Goal: Information Seeking & Learning: Learn about a topic

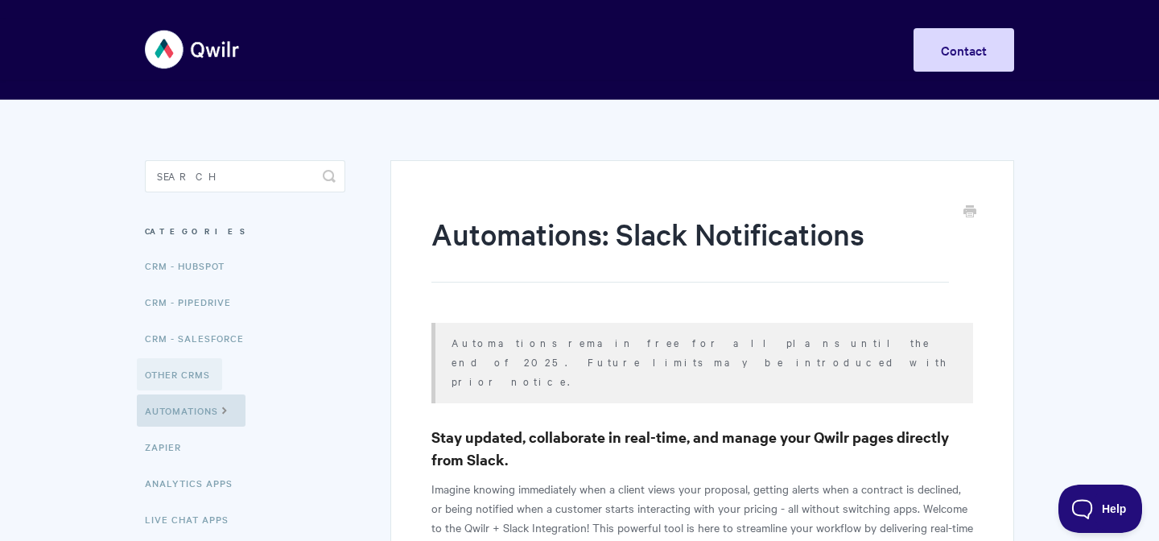
click at [201, 369] on link "Other CRMs" at bounding box center [179, 374] width 85 height 32
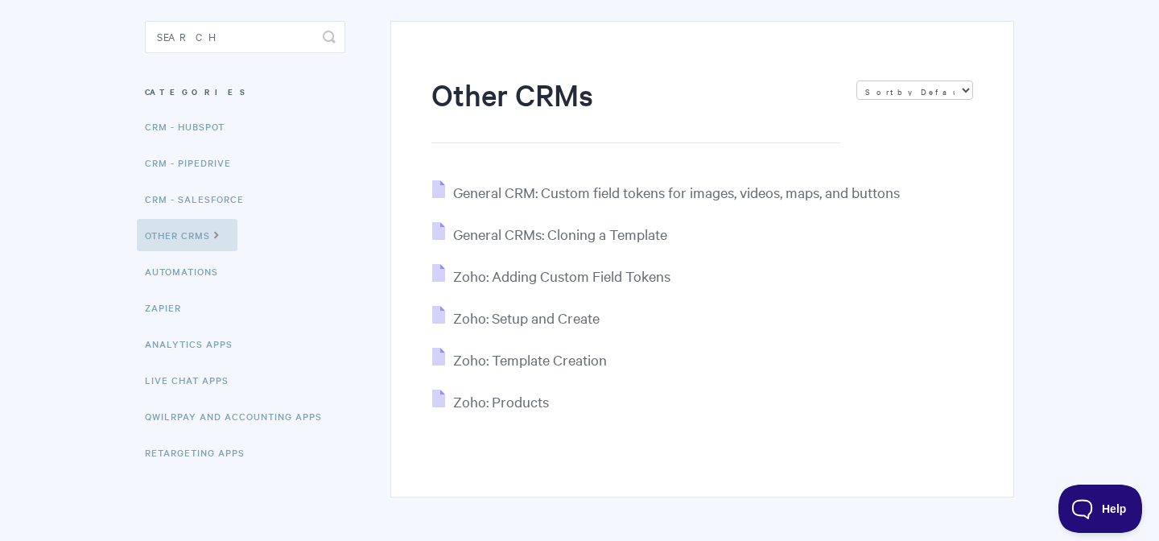
scroll to position [137, 0]
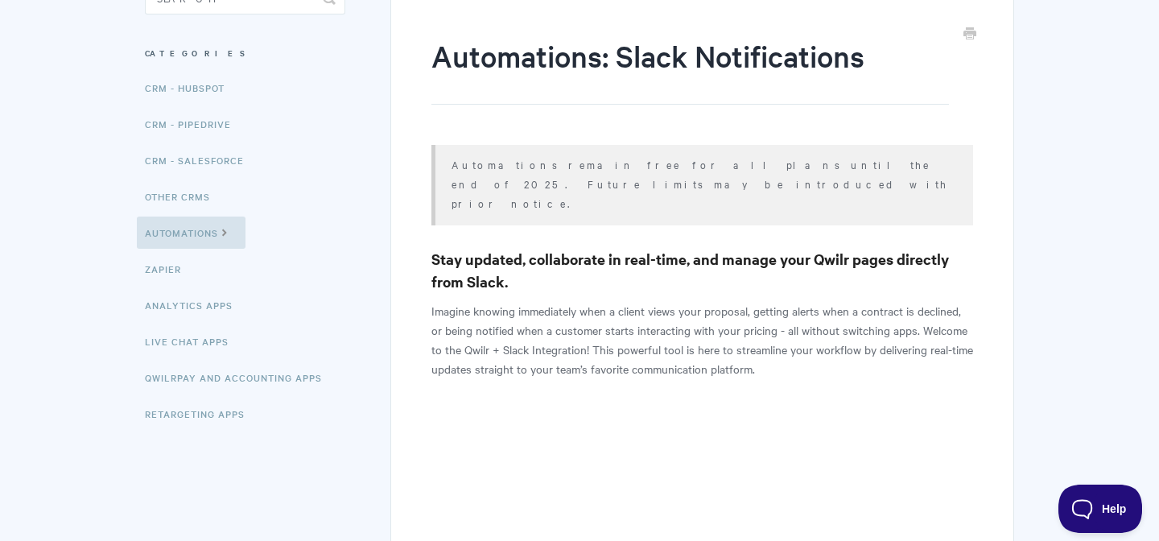
scroll to position [248, 0]
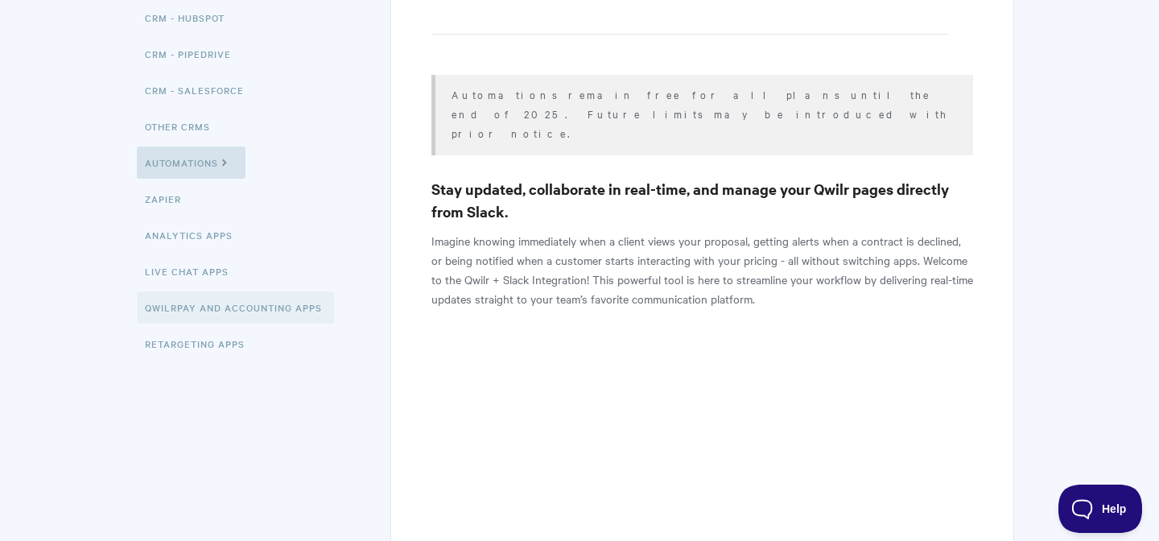
click at [225, 306] on link "QwilrPay and Accounting Apps" at bounding box center [235, 307] width 197 height 32
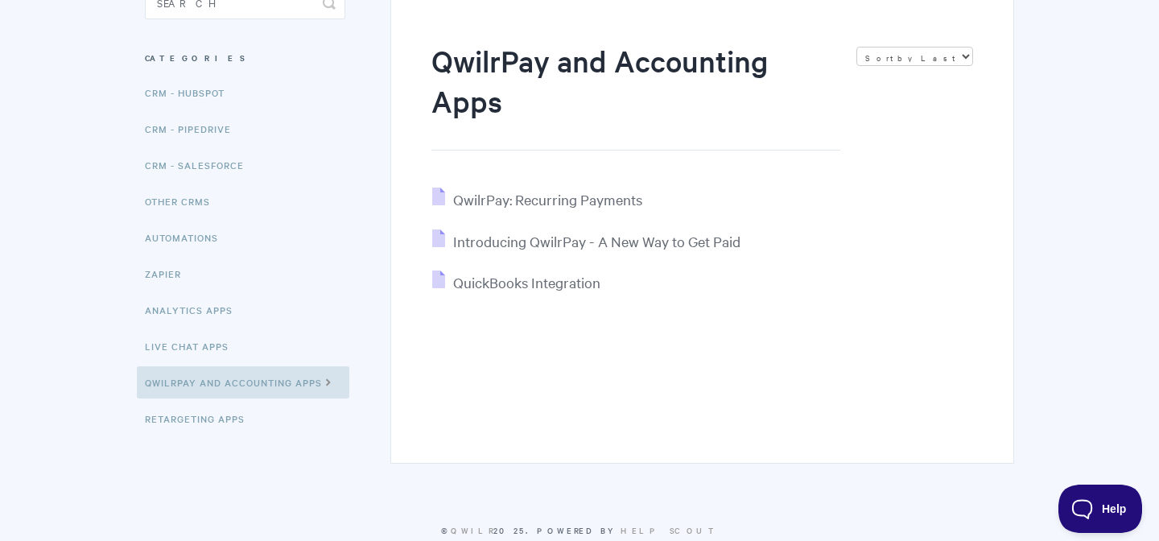
scroll to position [210, 0]
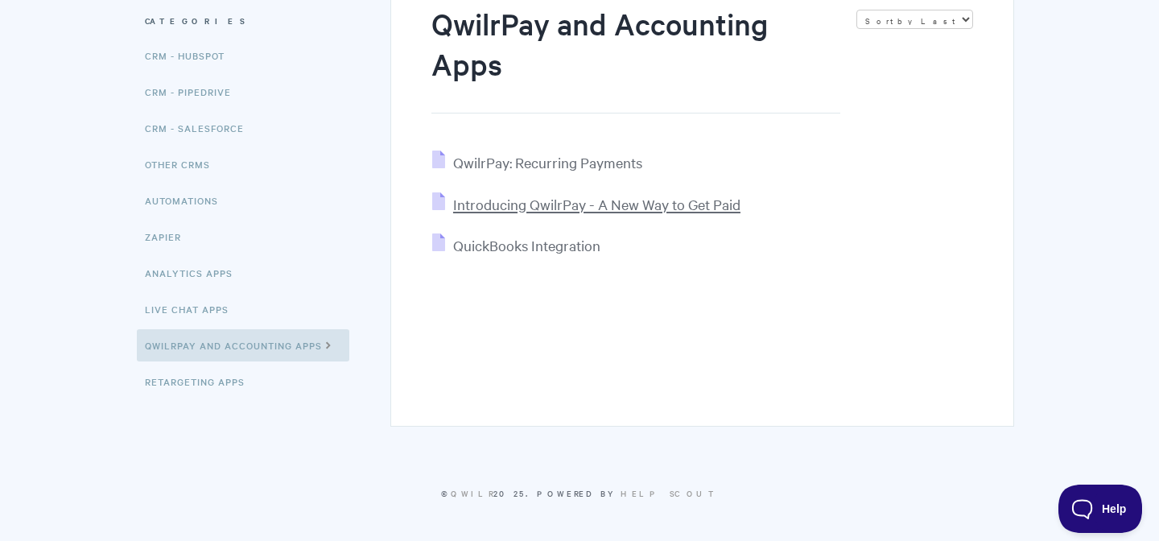
click at [538, 209] on span "Introducing QwilrPay - A New Way to Get Paid" at bounding box center [596, 204] width 287 height 19
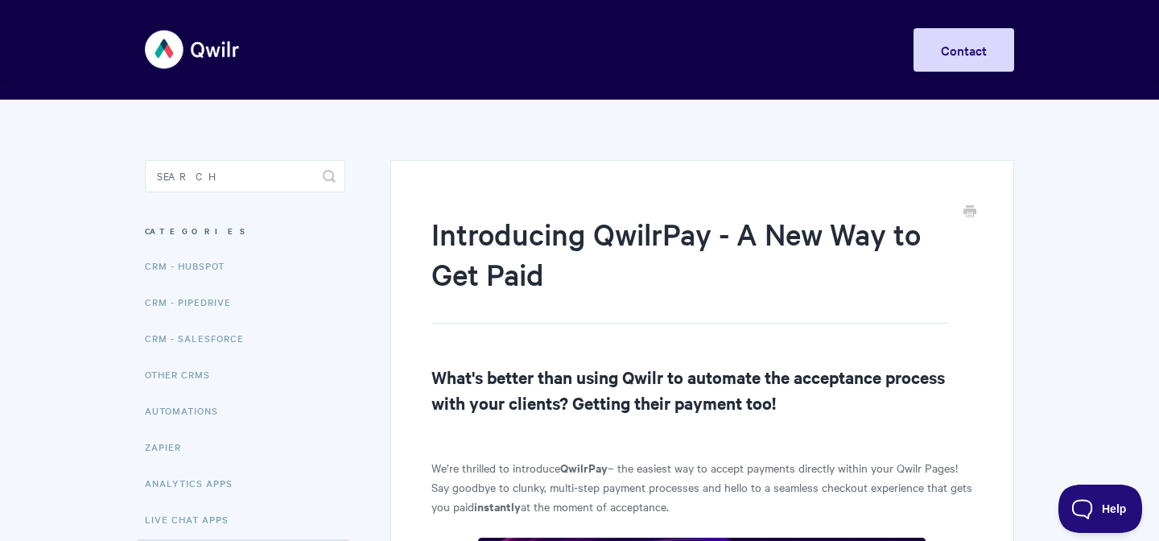
click at [186, 43] on img at bounding box center [193, 49] width 96 height 60
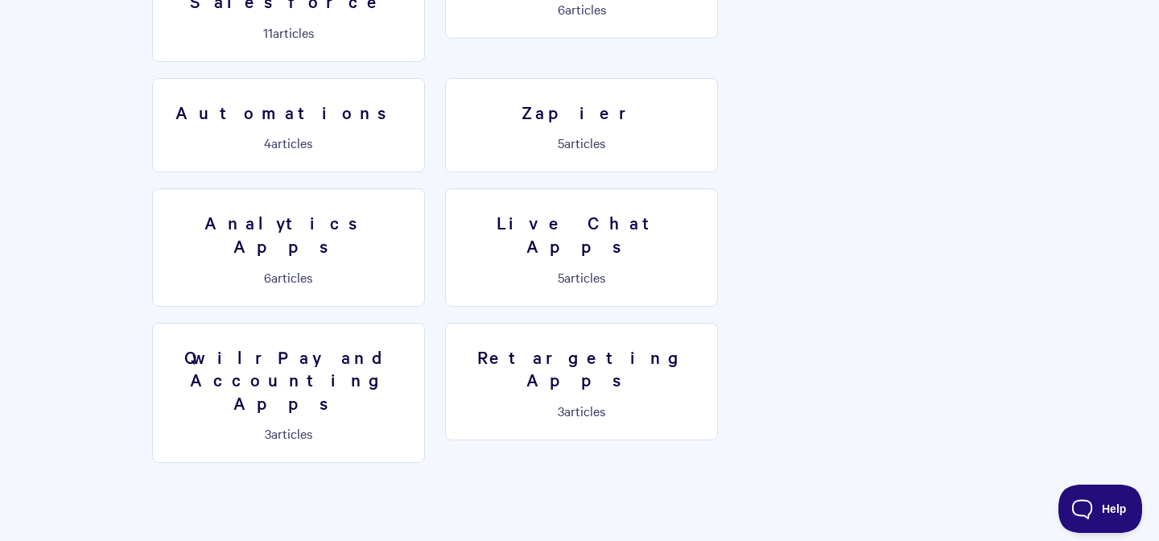
scroll to position [2744, 0]
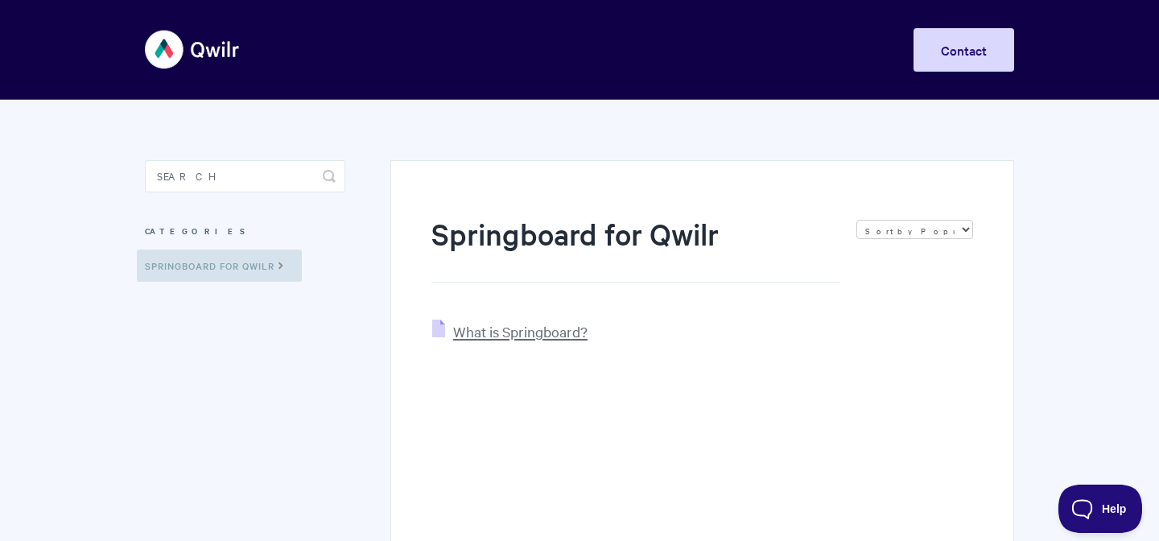
click at [500, 329] on span "What is Springboard?" at bounding box center [520, 331] width 134 height 19
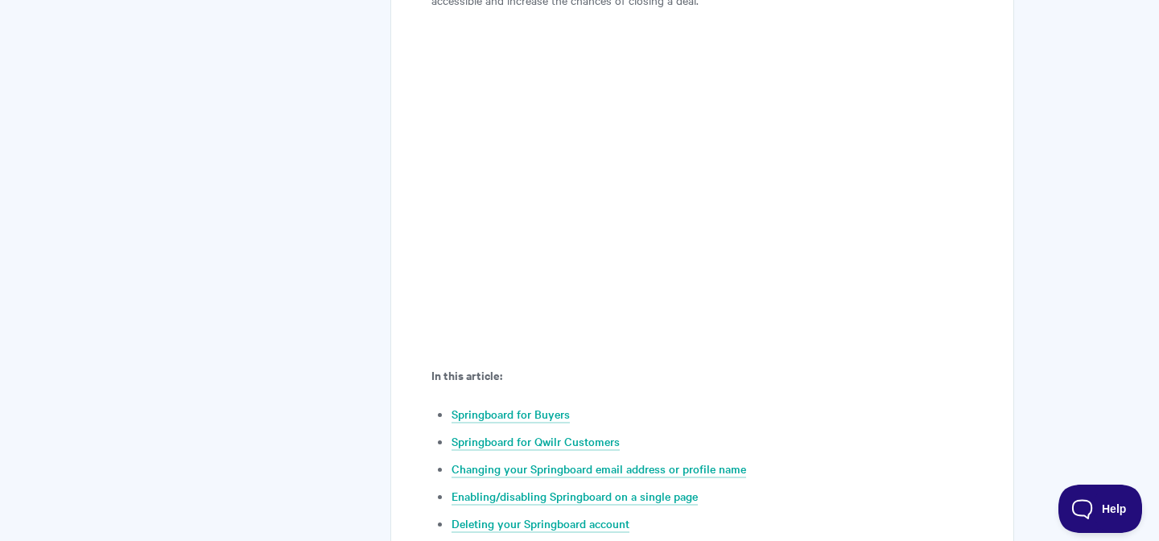
scroll to position [409, 0]
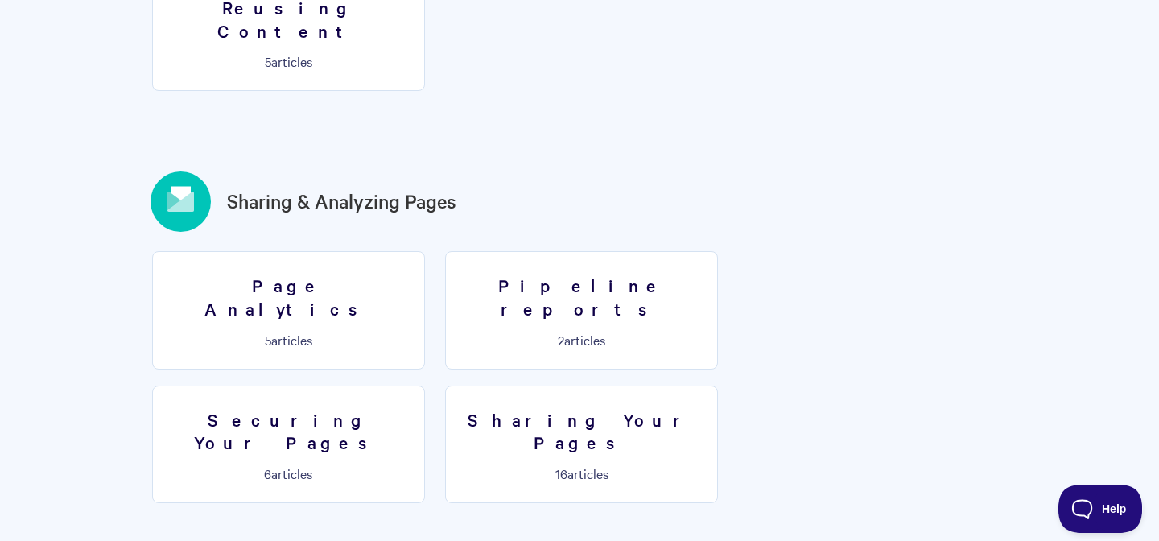
scroll to position [1813, 0]
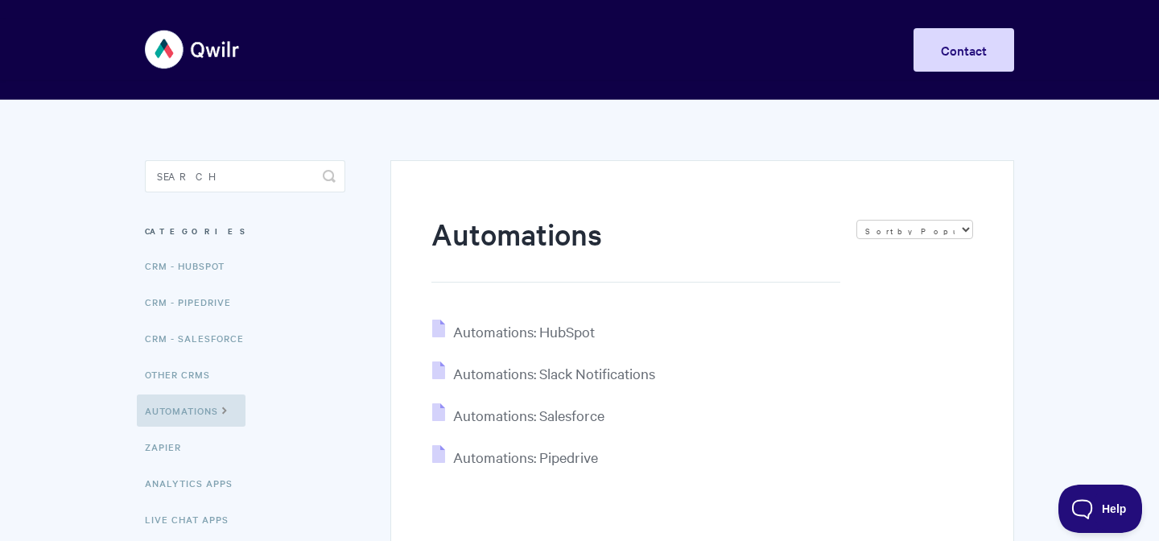
scroll to position [89, 0]
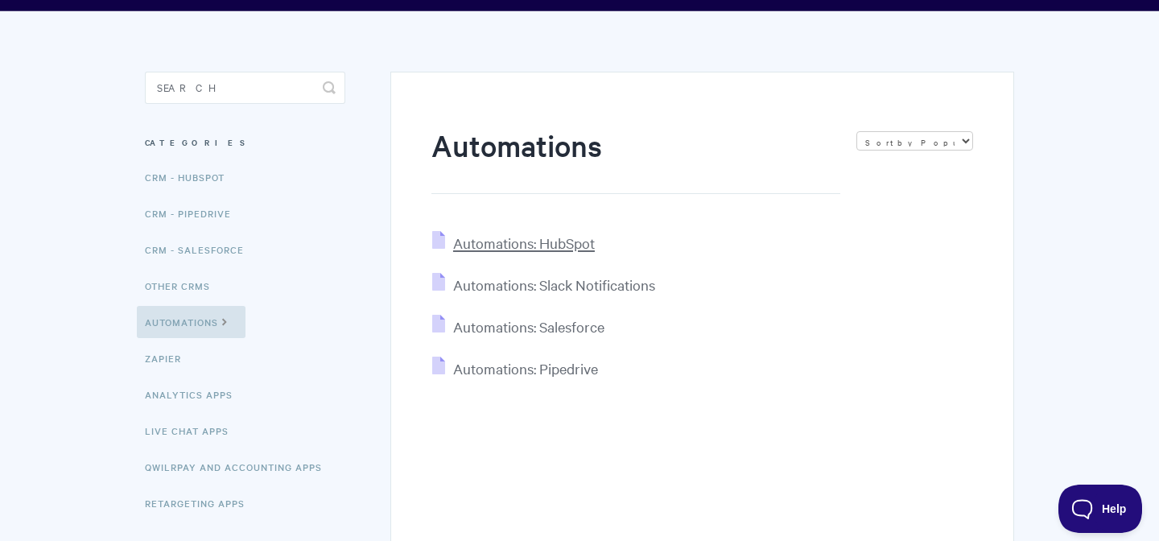
click at [548, 245] on span "Automations: HubSpot" at bounding box center [524, 242] width 142 height 19
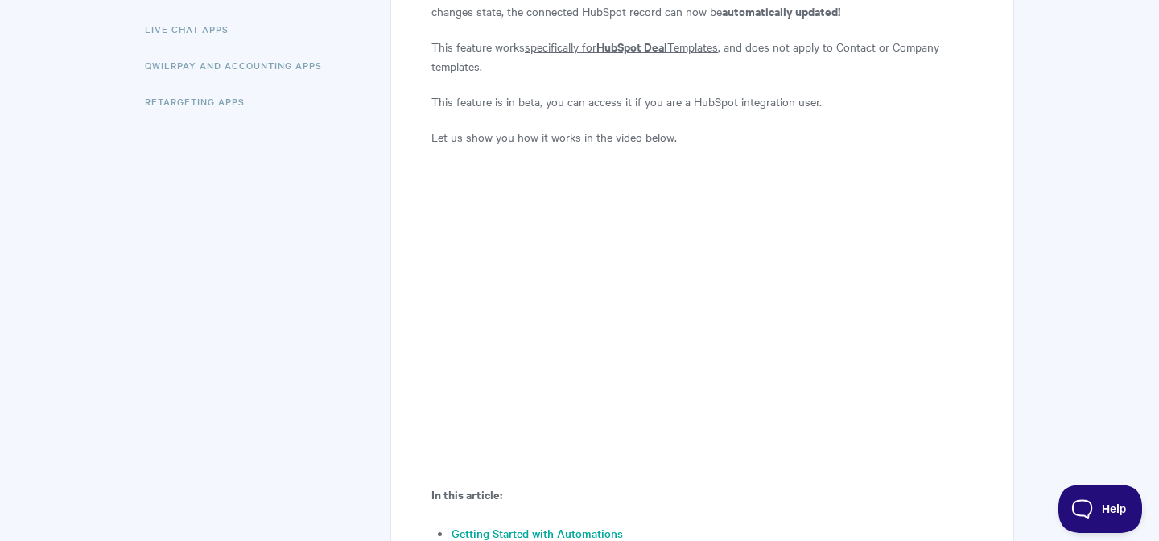
scroll to position [283, 0]
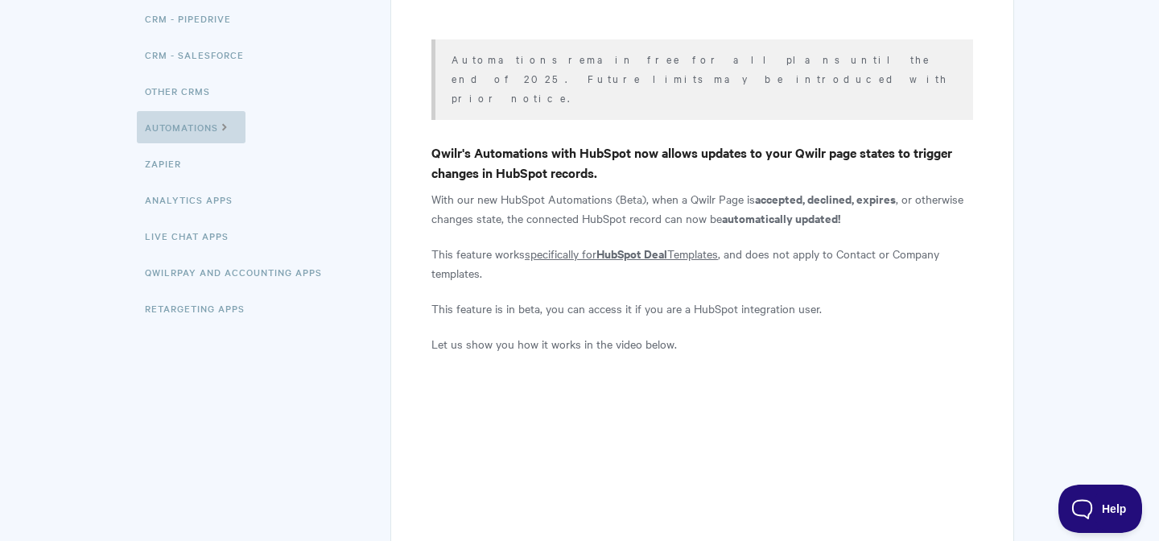
click at [225, 132] on link "Automations" at bounding box center [191, 127] width 109 height 32
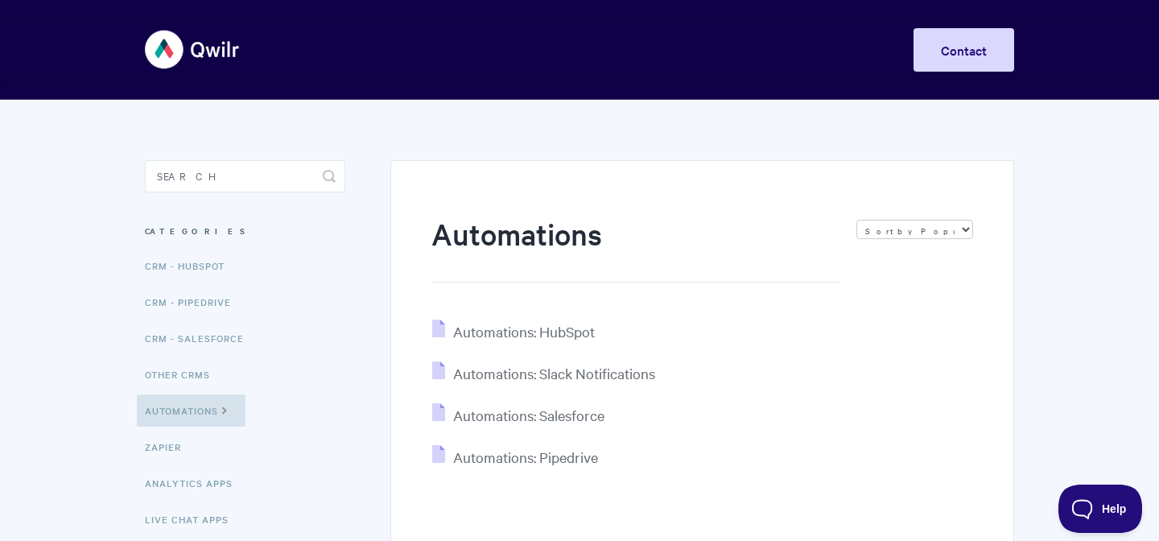
scroll to position [67, 0]
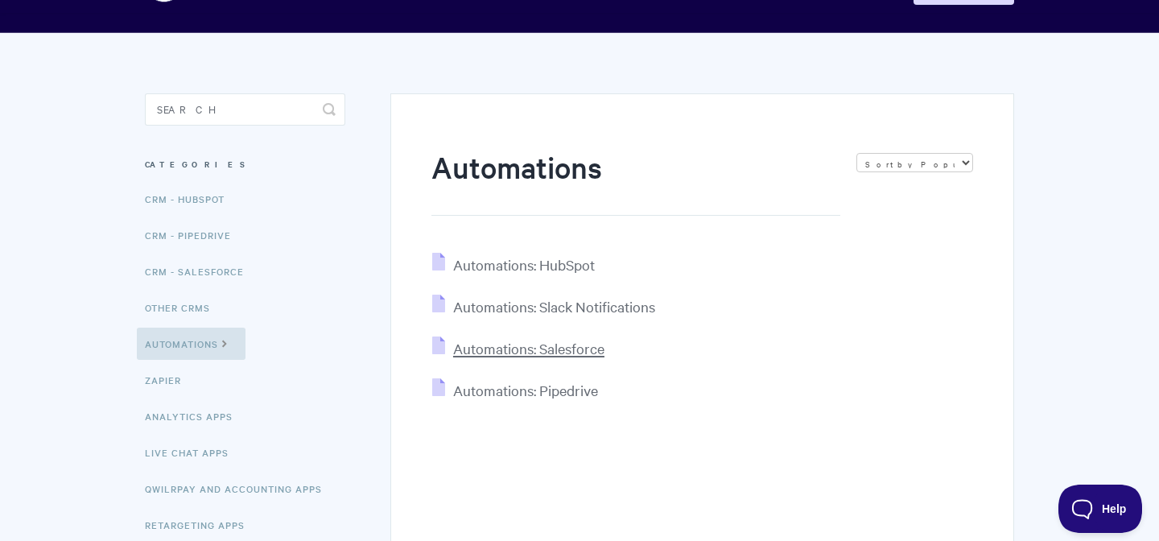
click at [563, 347] on span "Automations: Salesforce" at bounding box center [528, 348] width 151 height 19
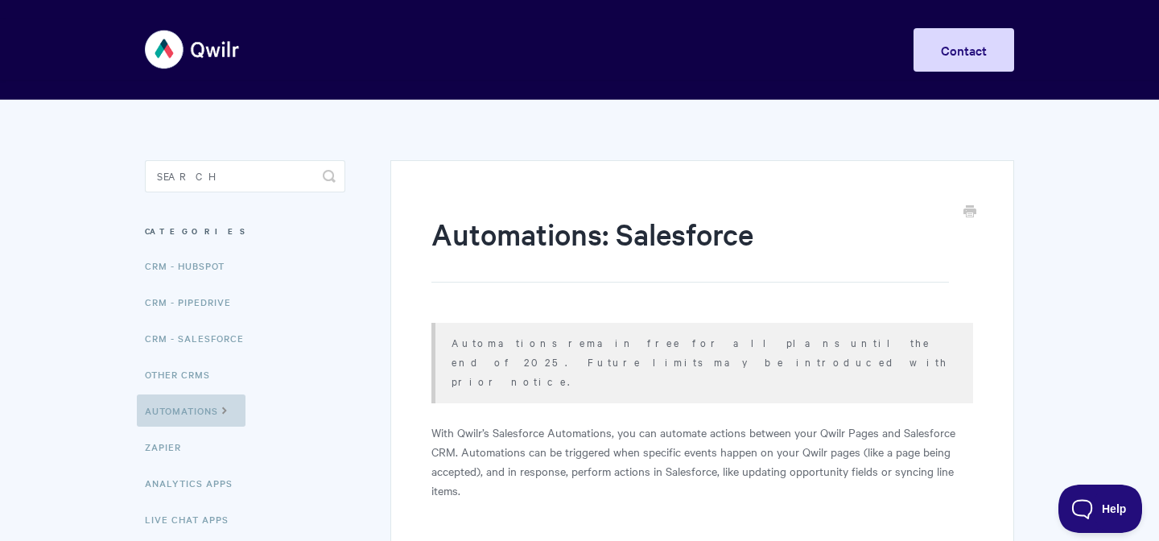
click at [221, 402] on link "Automations" at bounding box center [191, 410] width 109 height 32
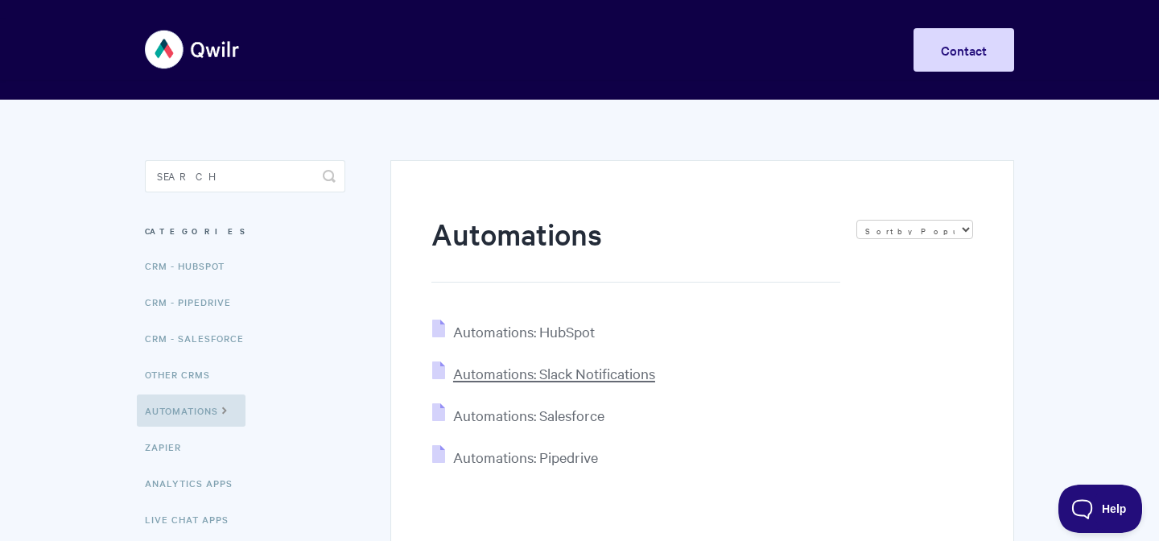
click at [513, 377] on span "Automations: Slack Notifications" at bounding box center [554, 373] width 202 height 19
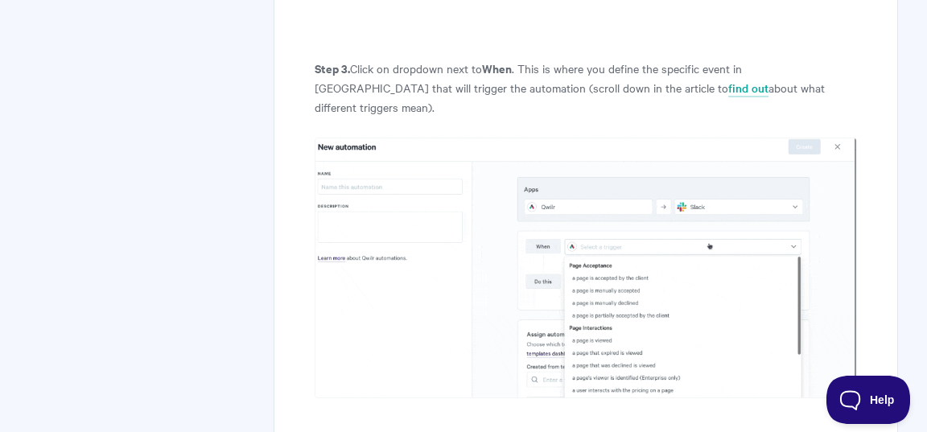
scroll to position [3028, 0]
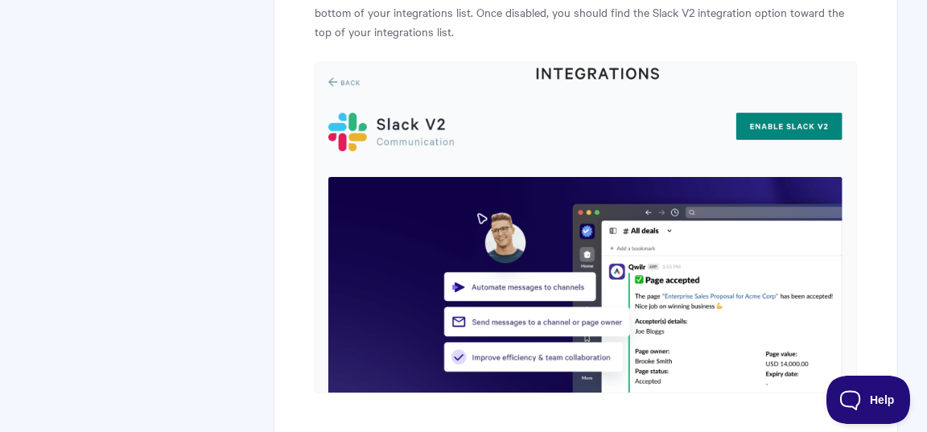
click at [570, 247] on img at bounding box center [586, 228] width 542 height 332
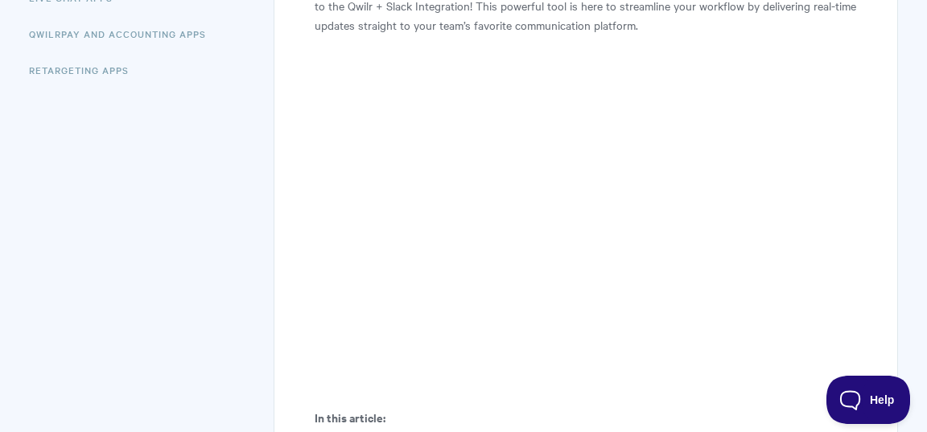
scroll to position [517, 0]
